Goal: Navigation & Orientation: Find specific page/section

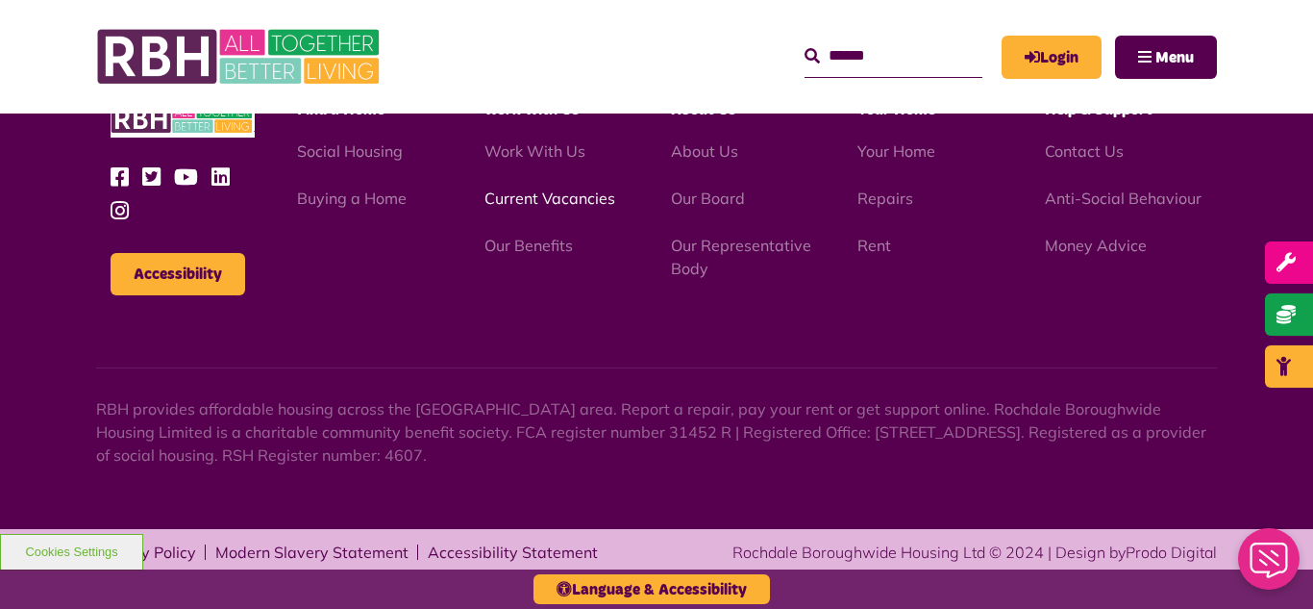
scroll to position [2093, 0]
click at [538, 192] on link "Current Vacancies" at bounding box center [550, 197] width 131 height 19
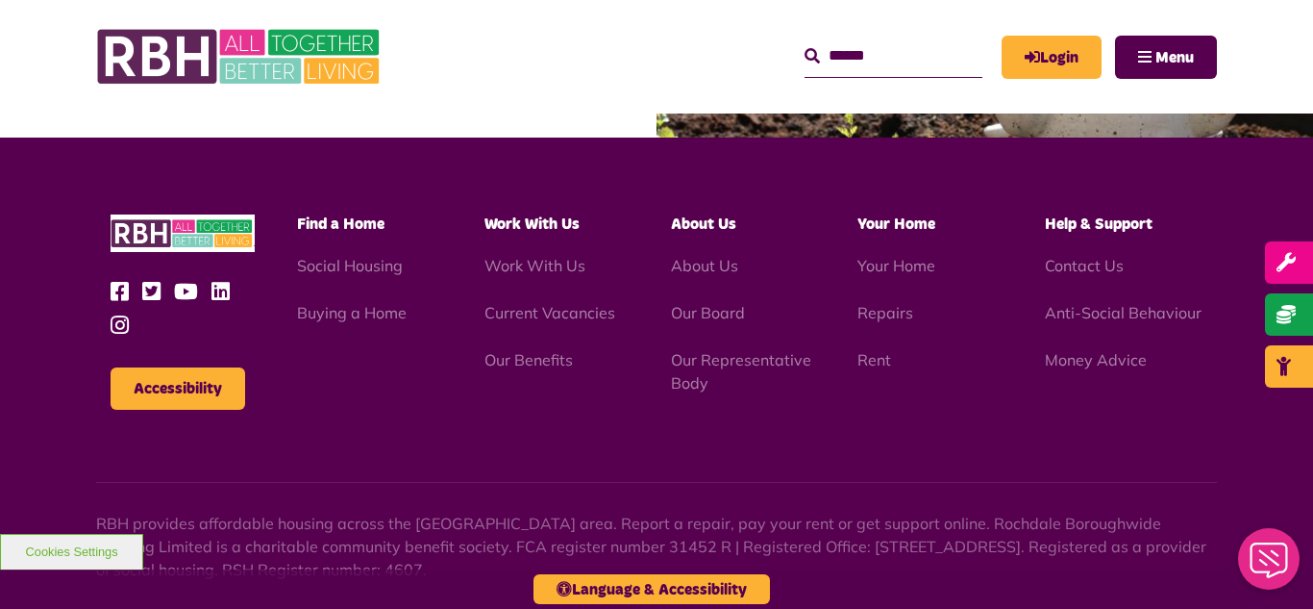
scroll to position [2259, 0]
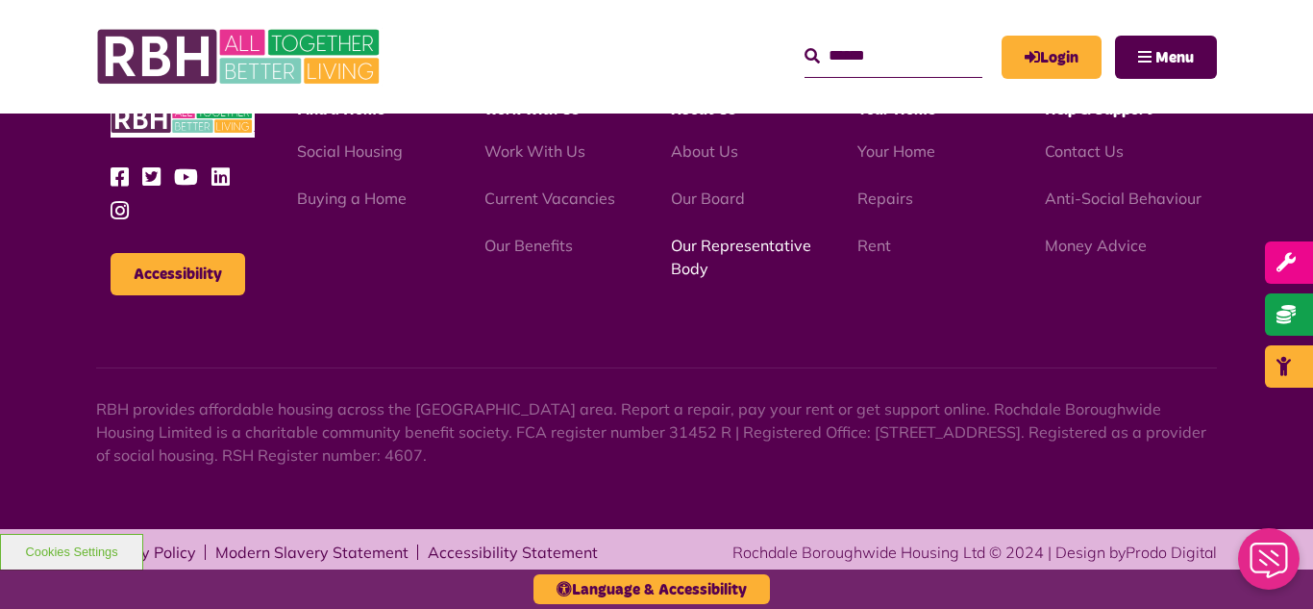
click at [741, 244] on link "Our Representative Body" at bounding box center [741, 257] width 140 height 42
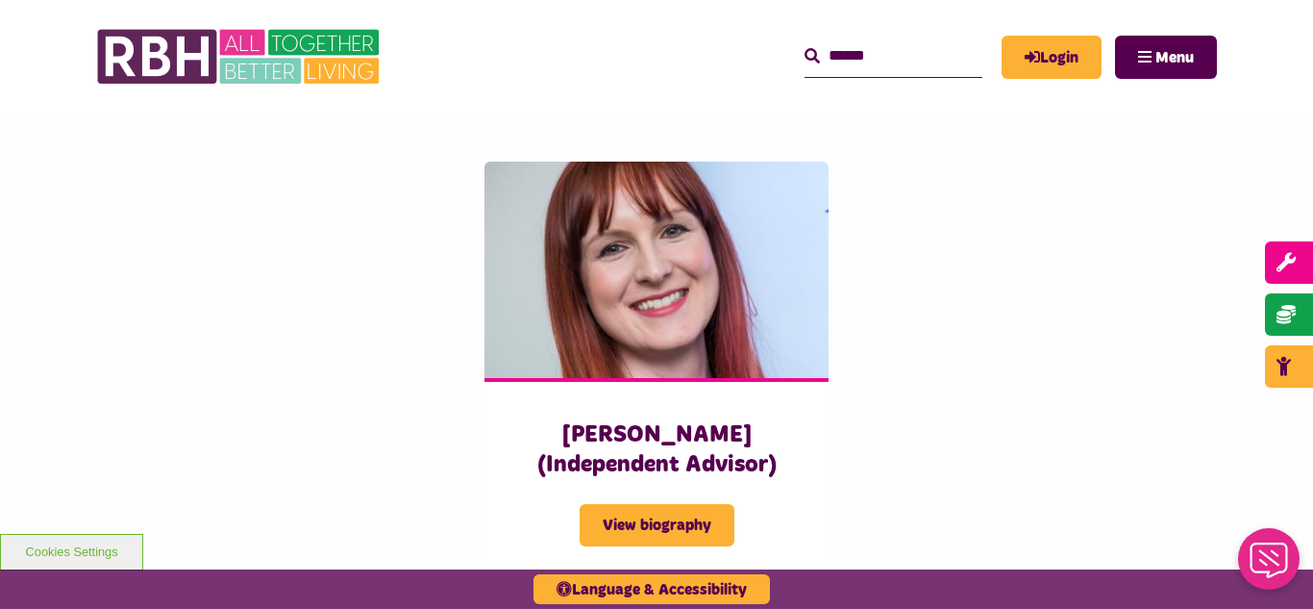
scroll to position [4807, 0]
